Goal: Navigation & Orientation: Understand site structure

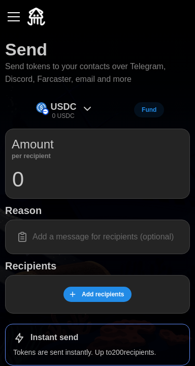
click at [91, 107] on icon at bounding box center [87, 109] width 12 height 12
click at [148, 109] on span "Fund" at bounding box center [149, 110] width 15 height 14
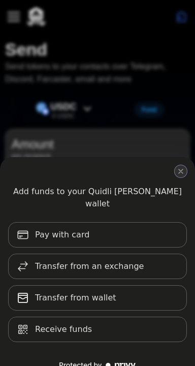
click at [180, 171] on icon "close modal" at bounding box center [181, 171] width 4 height 4
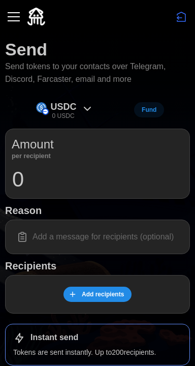
click at [18, 19] on button "button" at bounding box center [13, 16] width 17 height 17
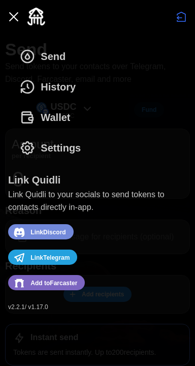
click at [16, 17] on div "button" at bounding box center [14, 16] width 12 height 1
